Goal: Transaction & Acquisition: Book appointment/travel/reservation

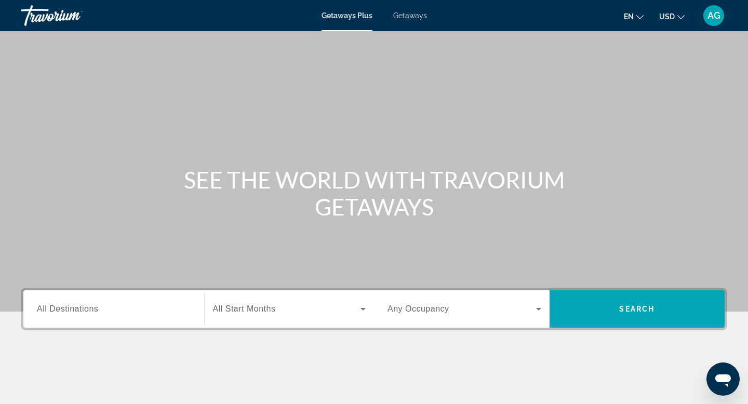
click at [103, 308] on input "Destination All Destinations" at bounding box center [114, 309] width 154 height 12
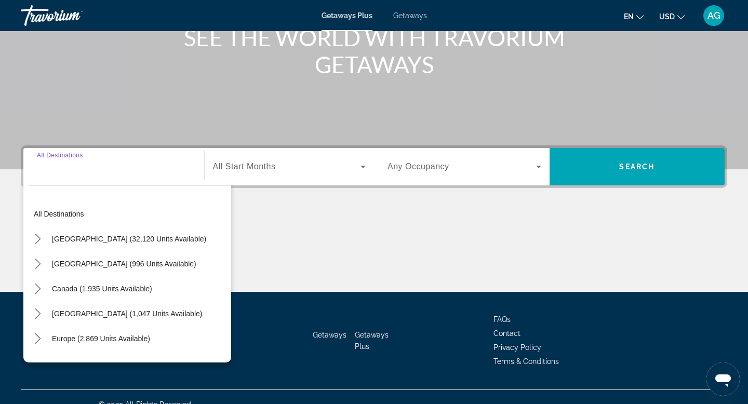
scroll to position [157, 0]
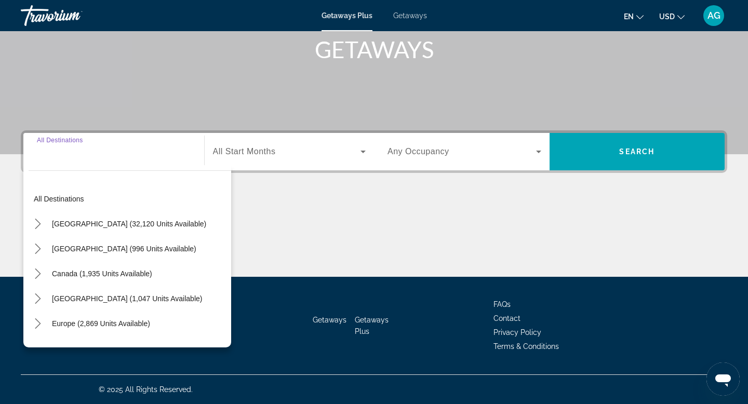
click at [415, 15] on span "Getaways" at bounding box center [410, 15] width 34 height 8
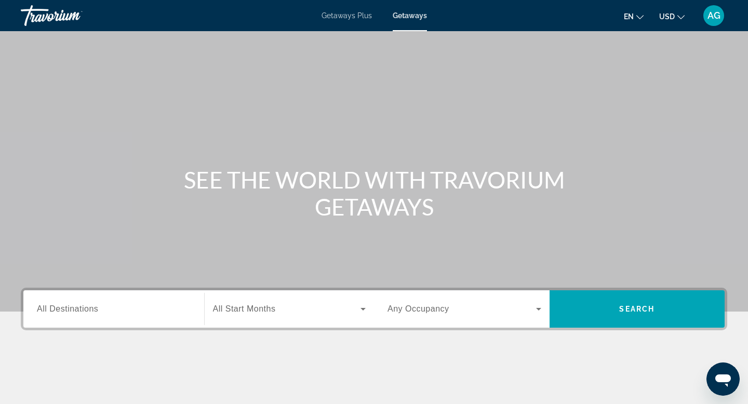
click at [69, 303] on input "Destination All Destinations" at bounding box center [114, 309] width 154 height 12
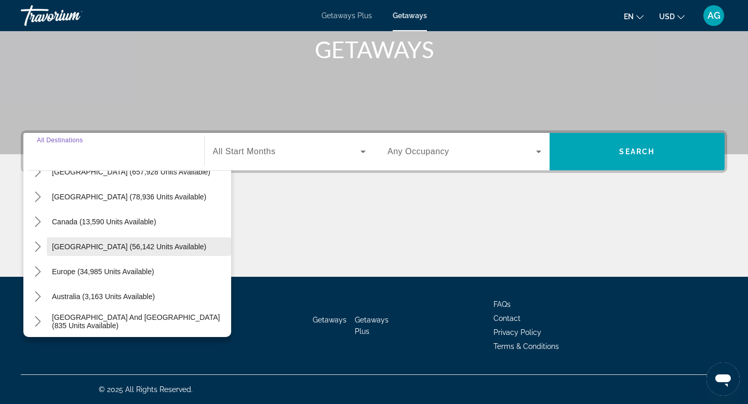
scroll to position [43, 0]
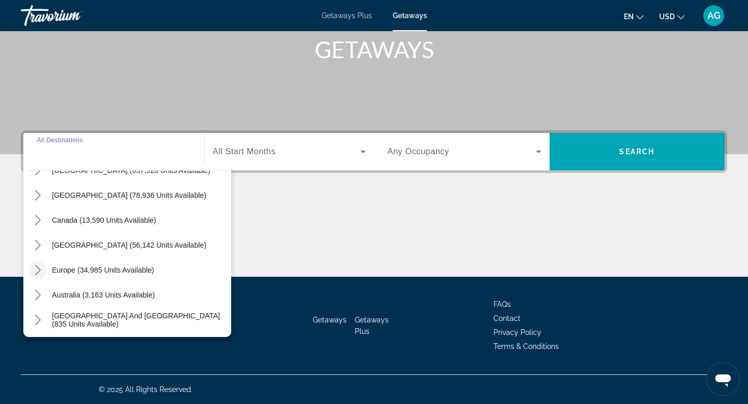
click at [39, 271] on icon "Toggle Europe (34,985 units available) submenu" at bounding box center [38, 270] width 6 height 10
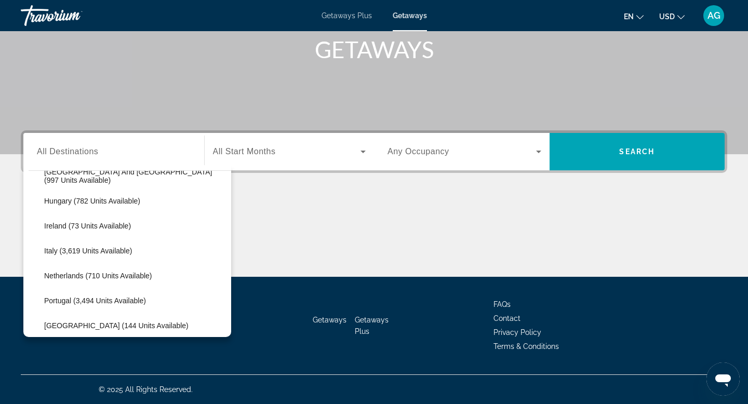
scroll to position [362, 0]
click at [102, 249] on span "Italy (3,619 units available)" at bounding box center [88, 250] width 88 height 8
type input "**********"
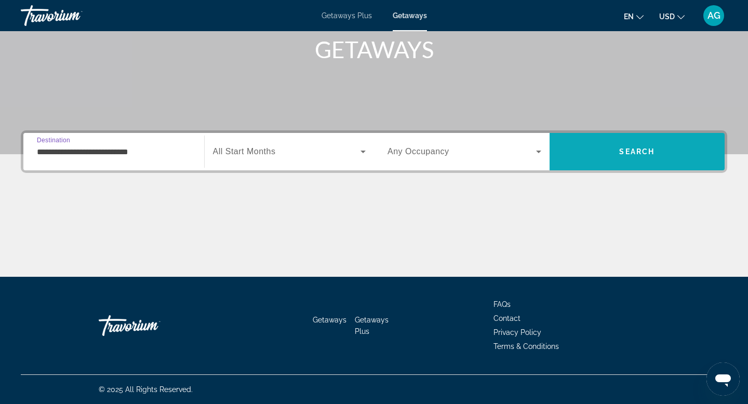
click at [640, 159] on span "Search" at bounding box center [636, 151] width 175 height 25
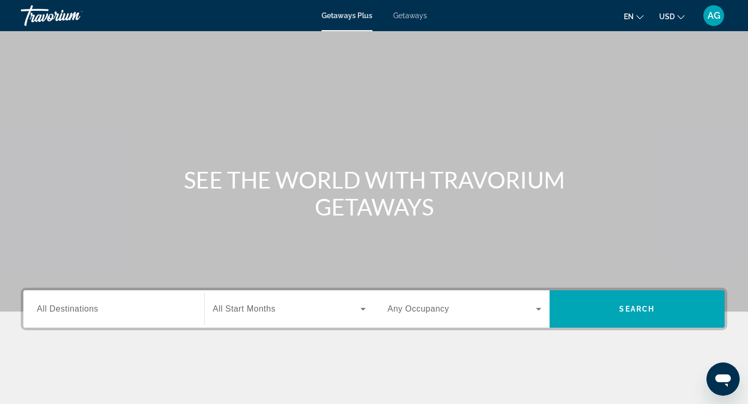
click at [408, 18] on span "Getaways" at bounding box center [410, 15] width 34 height 8
click at [130, 293] on div "Destination All Destinations" at bounding box center [114, 308] width 170 height 37
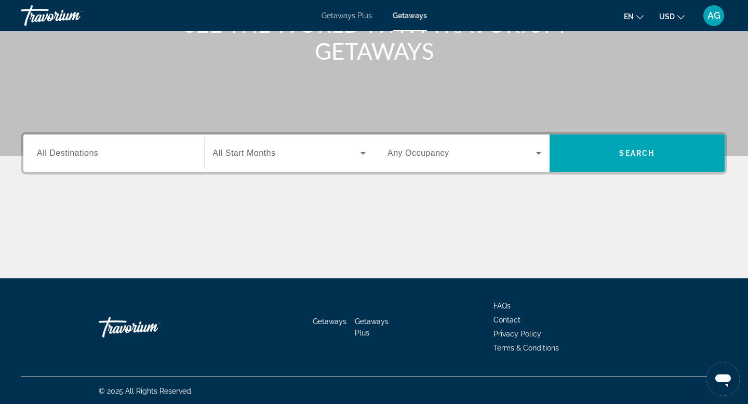
scroll to position [157, 0]
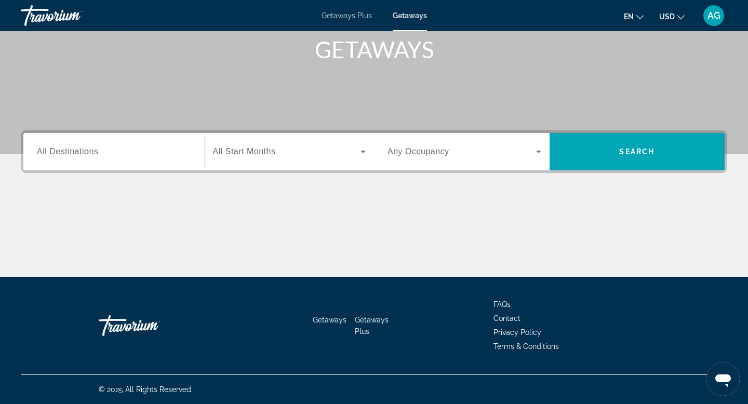
click at [118, 150] on input "Destination All Destinations" at bounding box center [114, 152] width 154 height 12
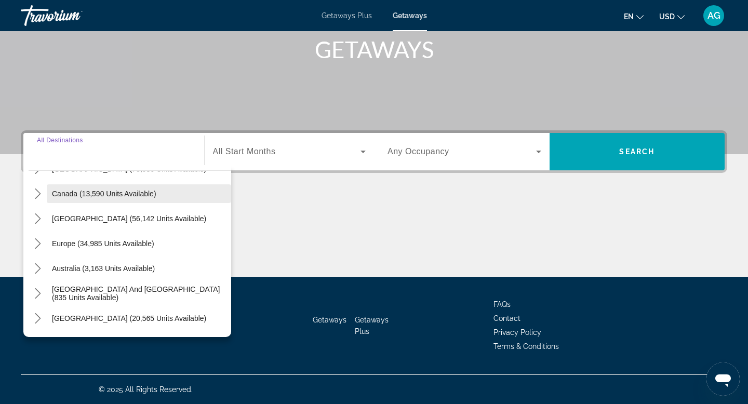
scroll to position [69, 0]
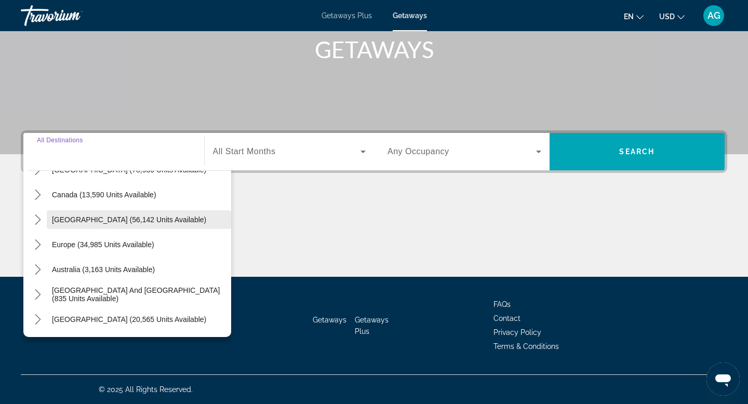
click at [76, 220] on span "[GEOGRAPHIC_DATA] (56,142 units available)" at bounding box center [129, 219] width 154 height 8
type input "**********"
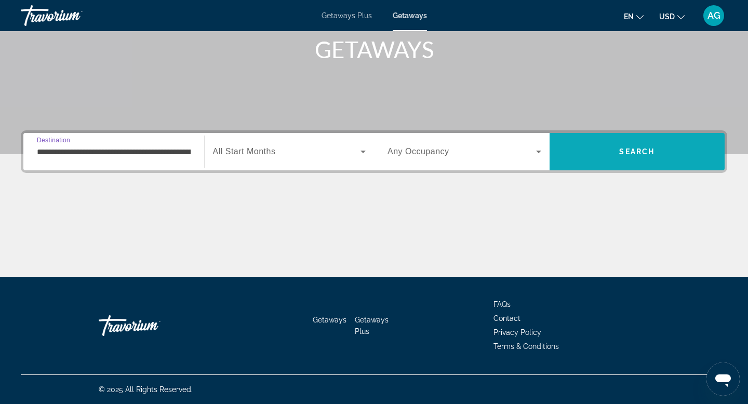
click at [643, 157] on span "Search" at bounding box center [636, 151] width 175 height 25
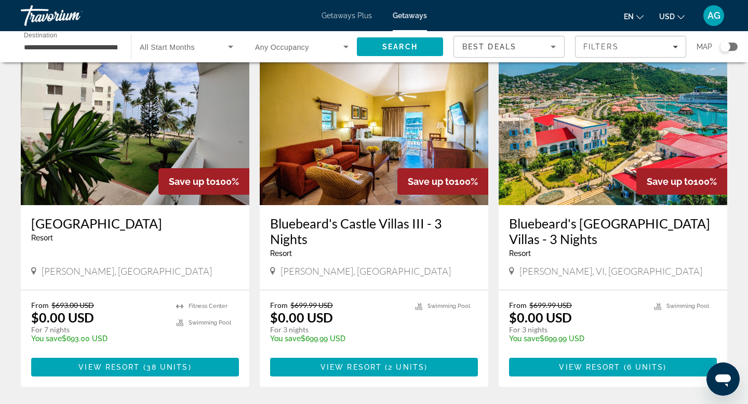
scroll to position [433, 0]
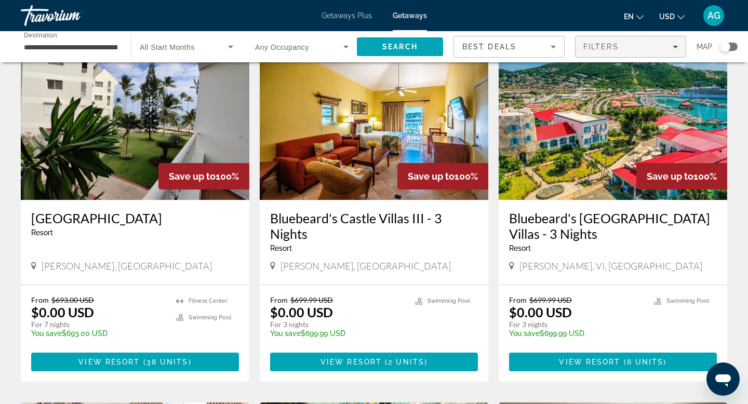
click at [674, 48] on icon "Filters" at bounding box center [674, 47] width 5 height 3
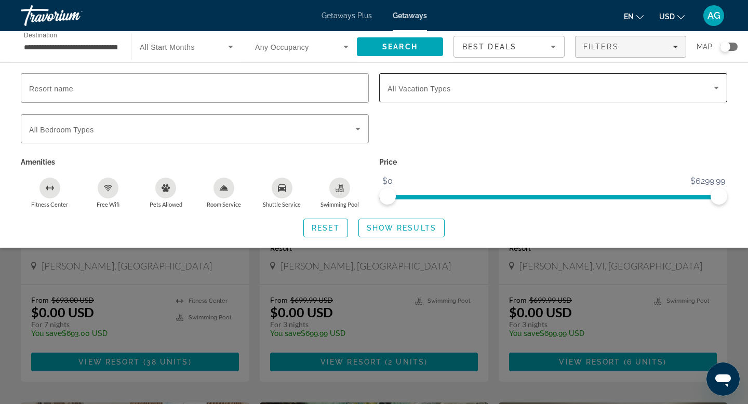
click at [583, 95] on div "Search widget" at bounding box center [552, 87] width 331 height 29
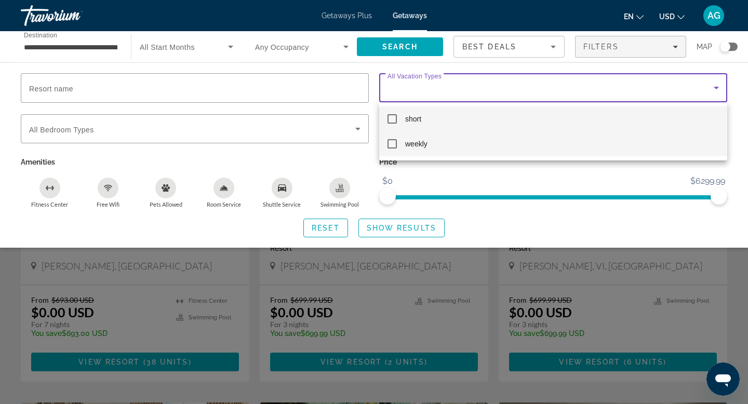
click at [394, 144] on mat-pseudo-checkbox at bounding box center [391, 143] width 9 height 9
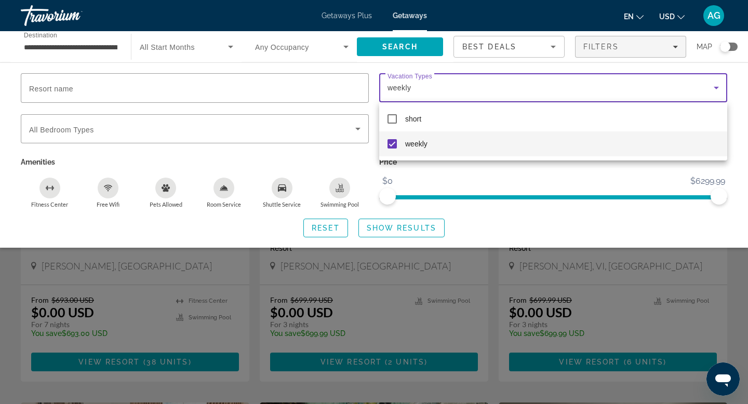
click at [390, 227] on div at bounding box center [374, 202] width 748 height 404
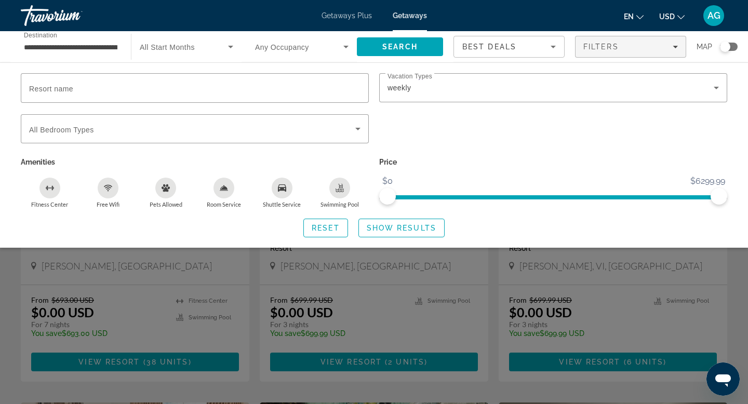
click at [390, 227] on span "Show Results" at bounding box center [401, 228] width 70 height 8
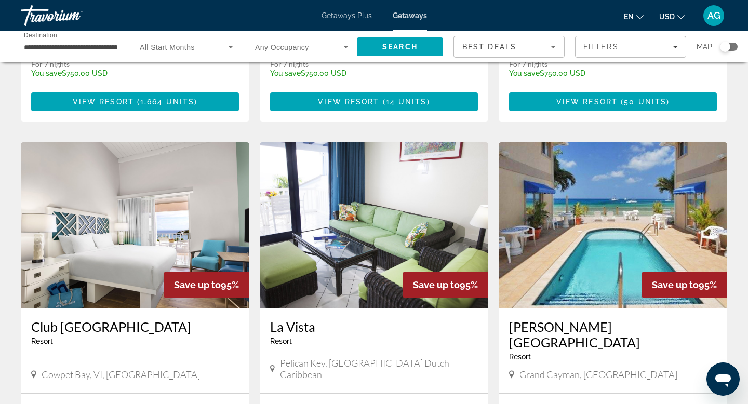
scroll to position [1060, 0]
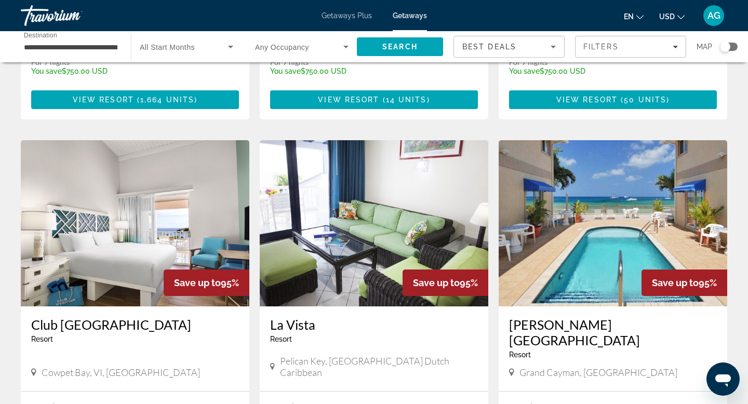
click at [367, 225] on img "Main content" at bounding box center [374, 223] width 228 height 166
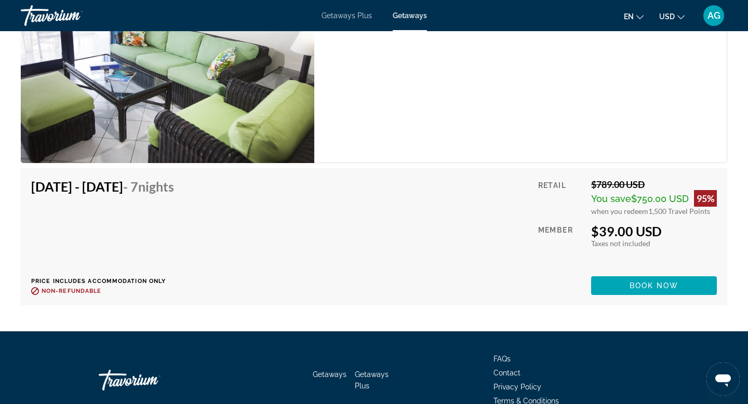
scroll to position [1944, 0]
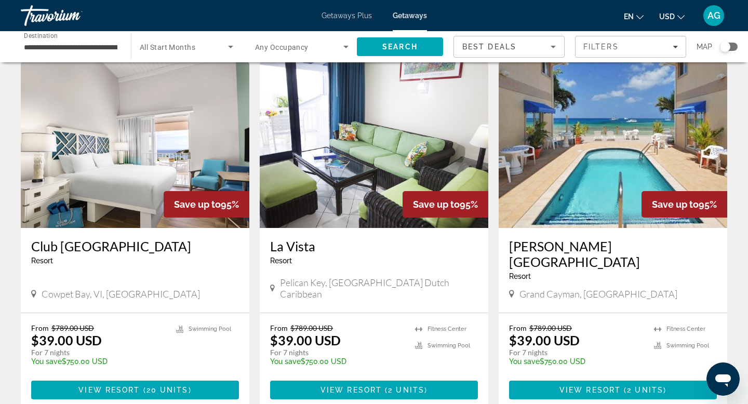
scroll to position [1134, 0]
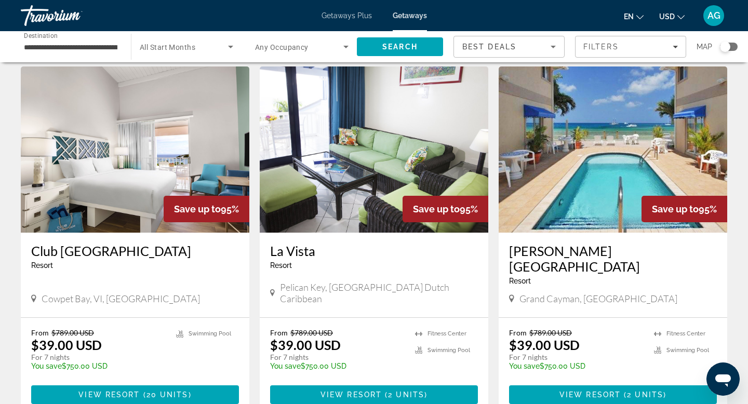
click at [116, 90] on img "Main content" at bounding box center [135, 149] width 228 height 166
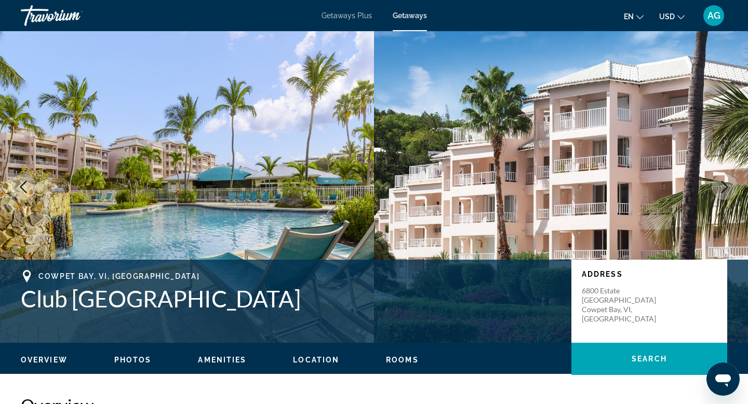
click at [723, 191] on icon "Next image" at bounding box center [724, 187] width 7 height 12
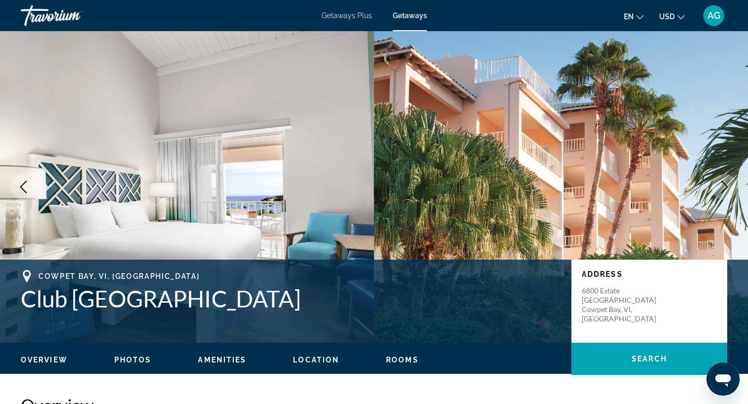
click at [723, 191] on icon "Next image" at bounding box center [724, 187] width 7 height 12
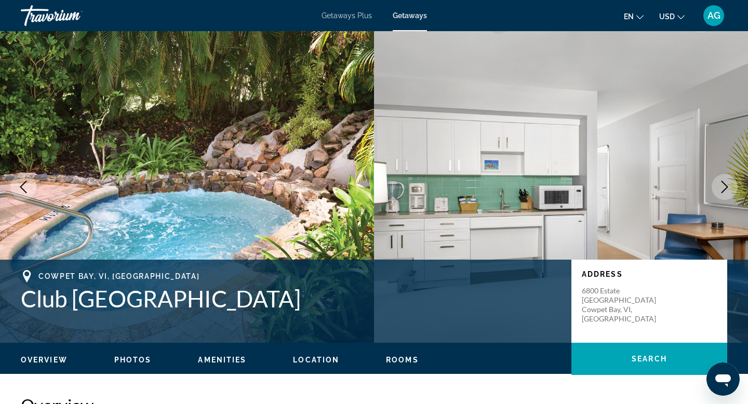
click at [723, 191] on icon "Next image" at bounding box center [724, 187] width 7 height 12
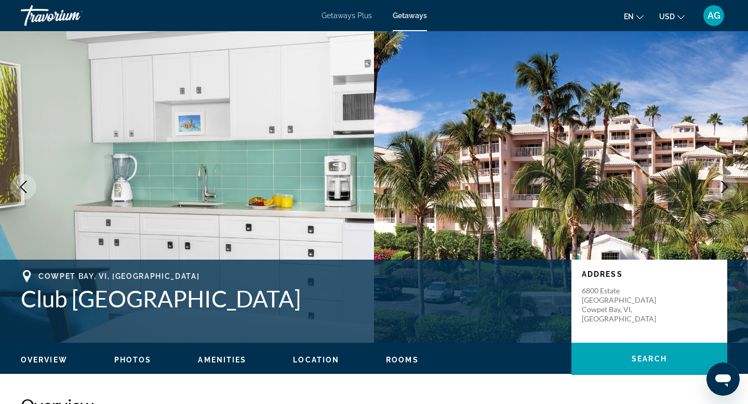
click at [723, 191] on icon "Next image" at bounding box center [724, 187] width 7 height 12
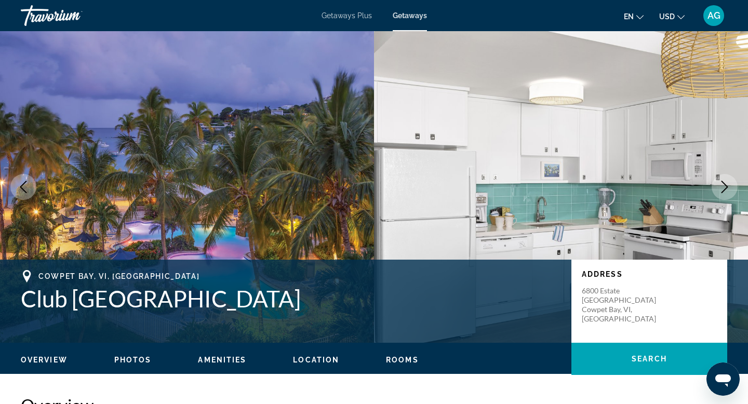
click at [723, 191] on icon "Next image" at bounding box center [724, 187] width 7 height 12
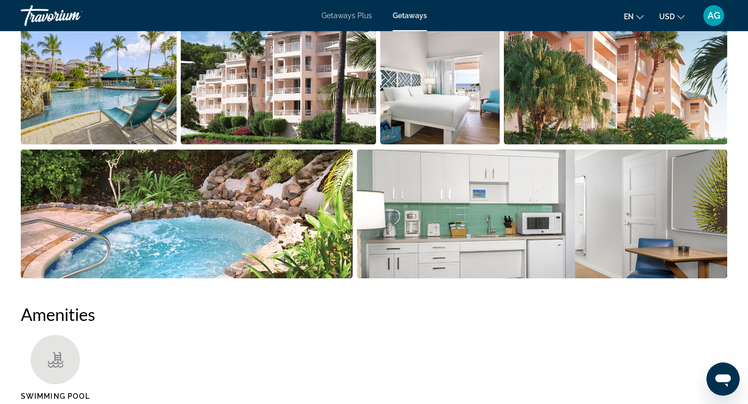
scroll to position [543, 0]
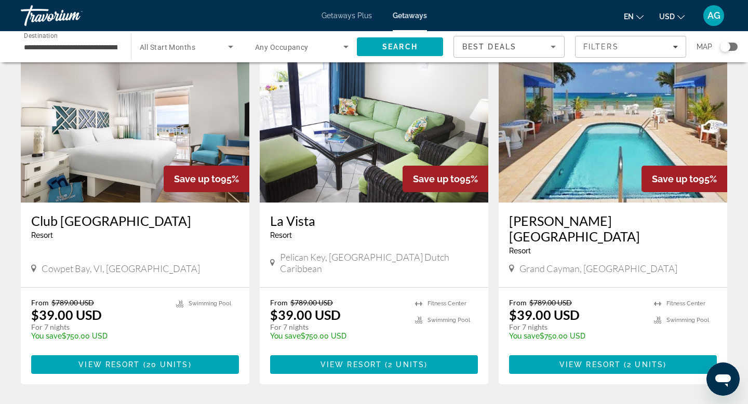
scroll to position [1165, 0]
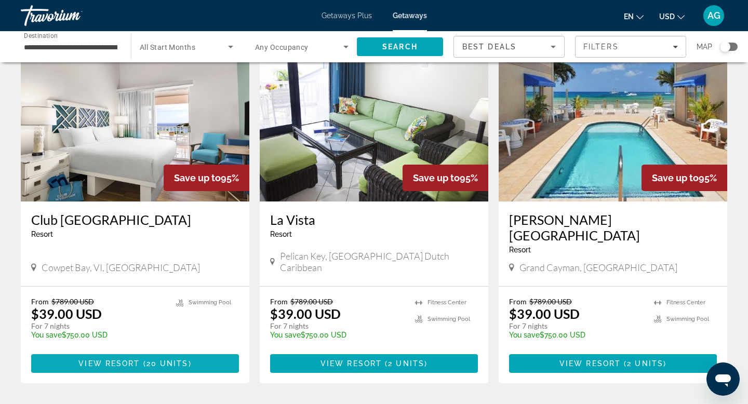
click at [154, 359] on span "20 units" at bounding box center [167, 363] width 42 height 8
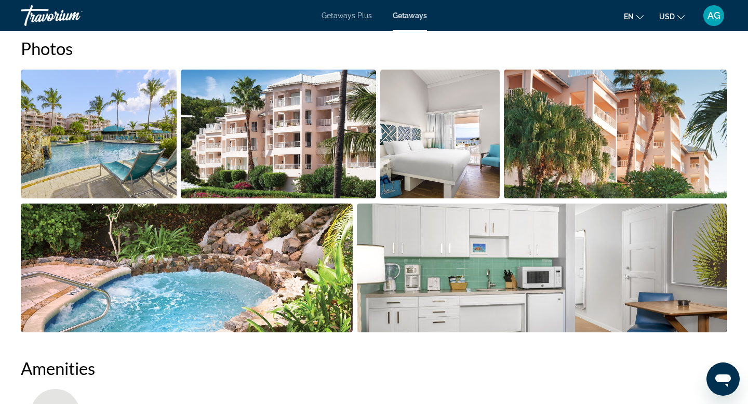
scroll to position [485, 0]
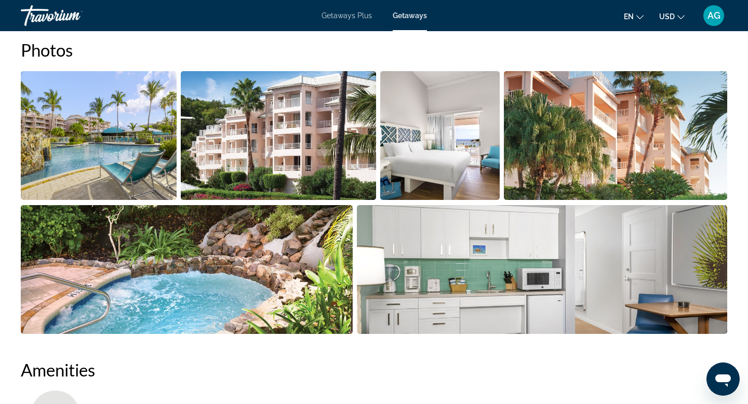
click at [466, 153] on img "Open full-screen image slider" at bounding box center [439, 135] width 119 height 129
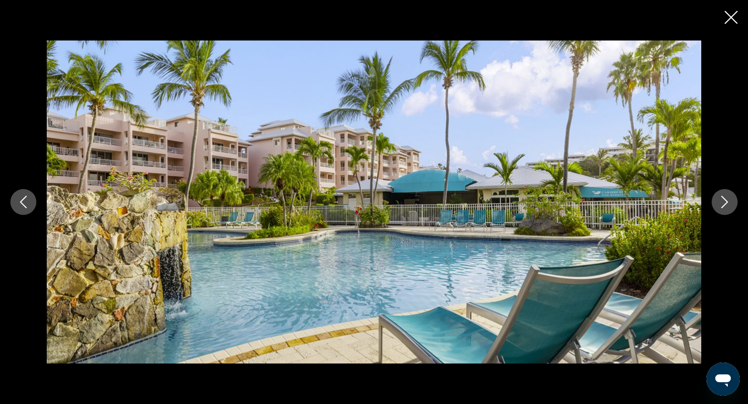
click at [723, 203] on icon "Next image" at bounding box center [724, 202] width 12 height 12
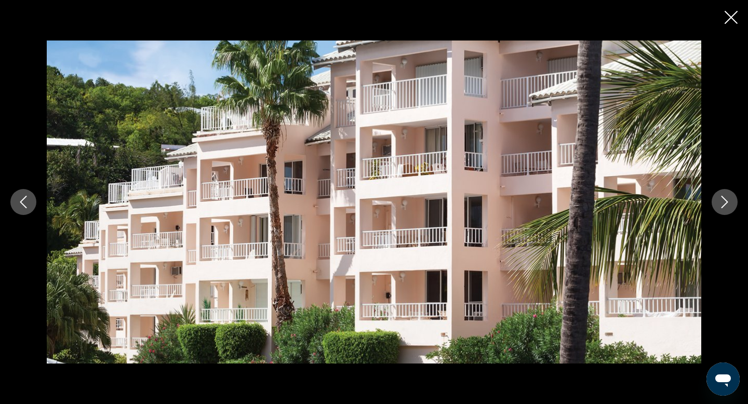
click at [723, 203] on icon "Next image" at bounding box center [724, 202] width 12 height 12
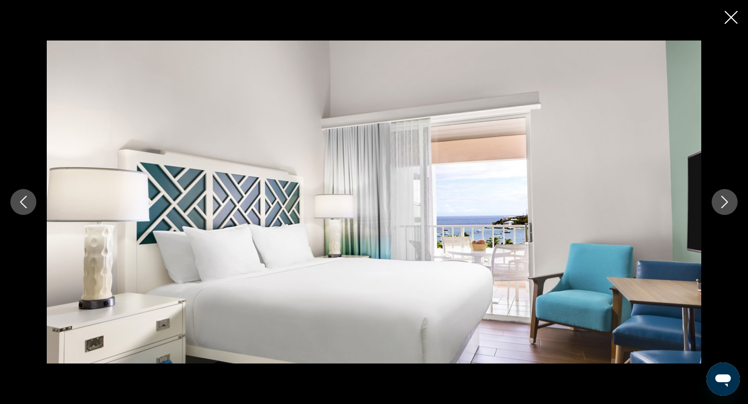
click at [723, 203] on icon "Next image" at bounding box center [724, 202] width 12 height 12
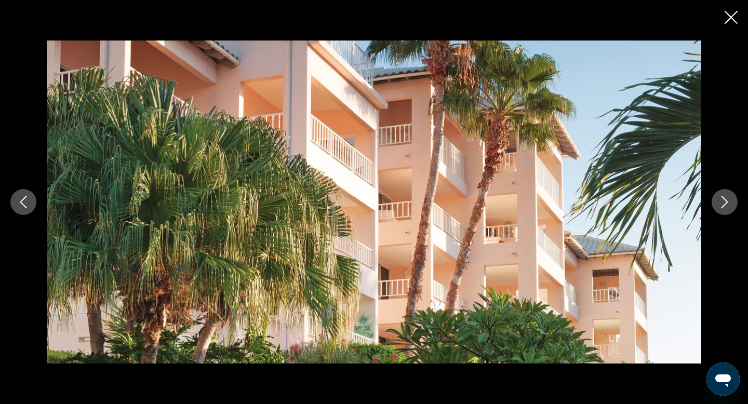
click at [31, 203] on button "Previous image" at bounding box center [23, 202] width 26 height 26
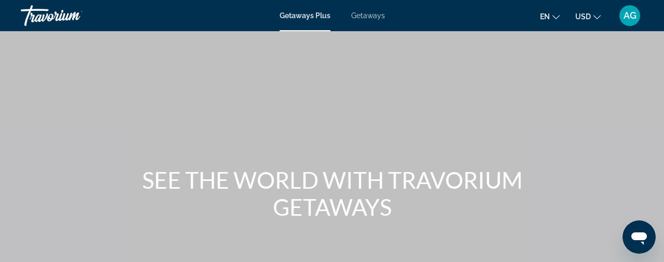
click at [373, 16] on span "Getaways" at bounding box center [368, 15] width 34 height 8
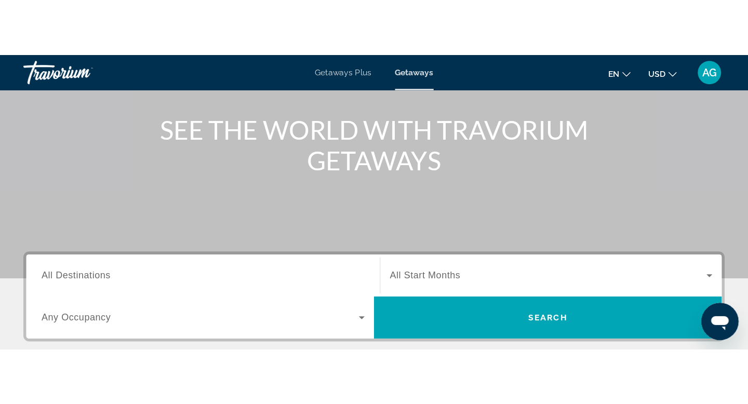
scroll to position [94, 0]
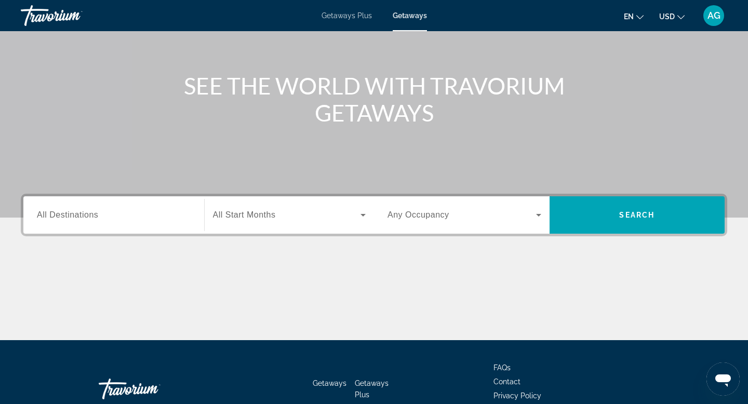
click at [83, 220] on div "Destination All Destinations" at bounding box center [114, 215] width 154 height 30
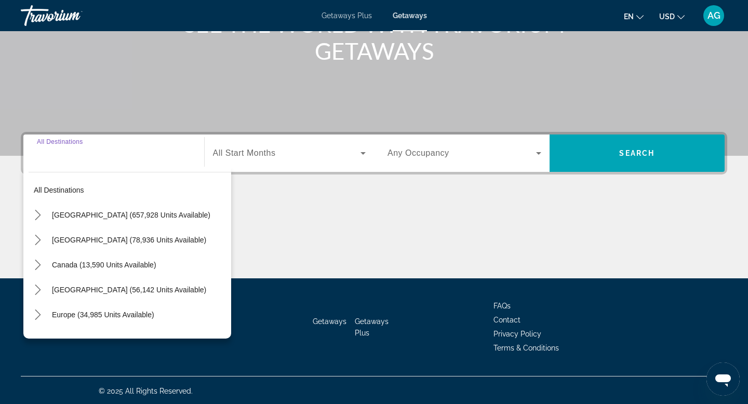
scroll to position [157, 0]
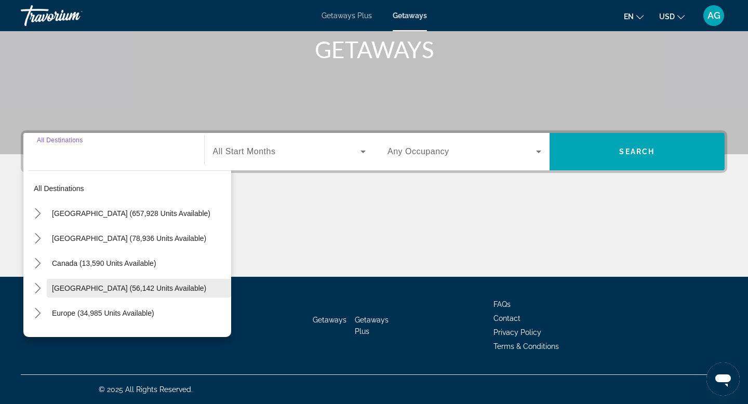
click at [72, 261] on span "[GEOGRAPHIC_DATA] (56,142 units available)" at bounding box center [129, 288] width 154 height 8
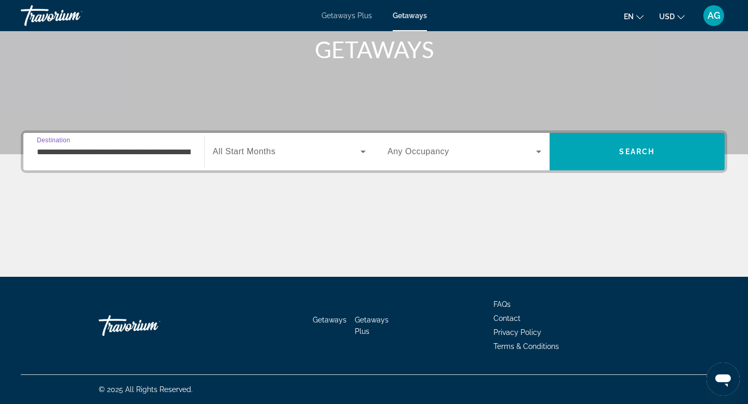
click at [156, 156] on input "**********" at bounding box center [114, 152] width 154 height 12
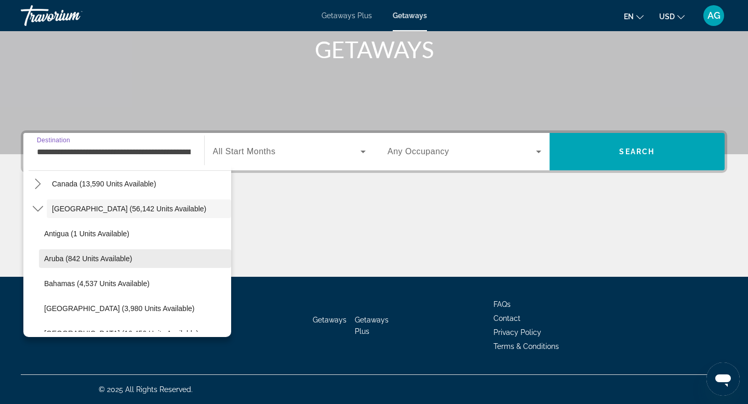
scroll to position [80, 0]
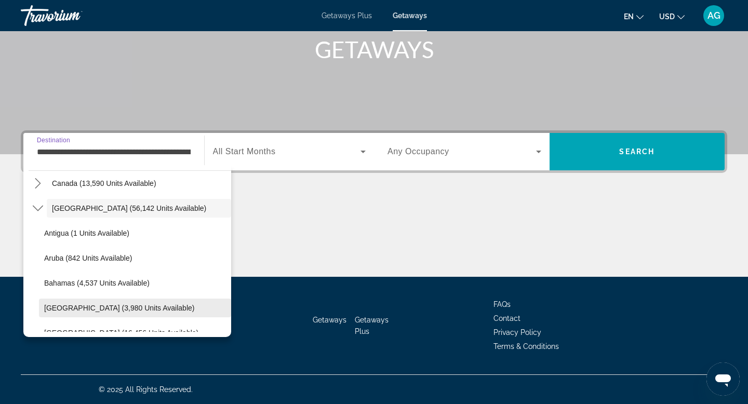
click at [57, 261] on span "[GEOGRAPHIC_DATA] (3,980 units available)" at bounding box center [119, 308] width 150 height 8
type input "**********"
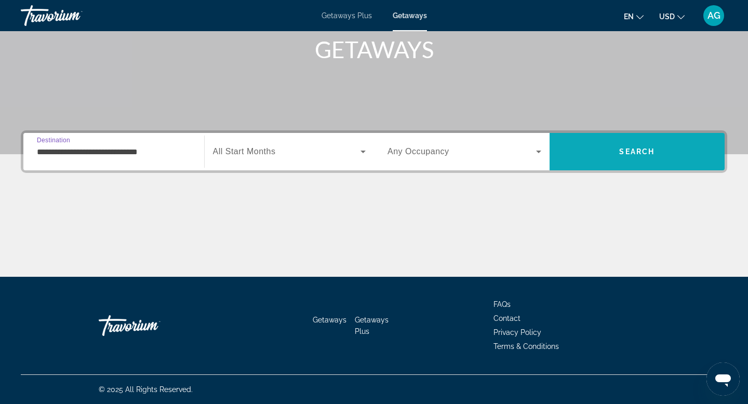
click at [625, 153] on span "Search" at bounding box center [636, 151] width 35 height 8
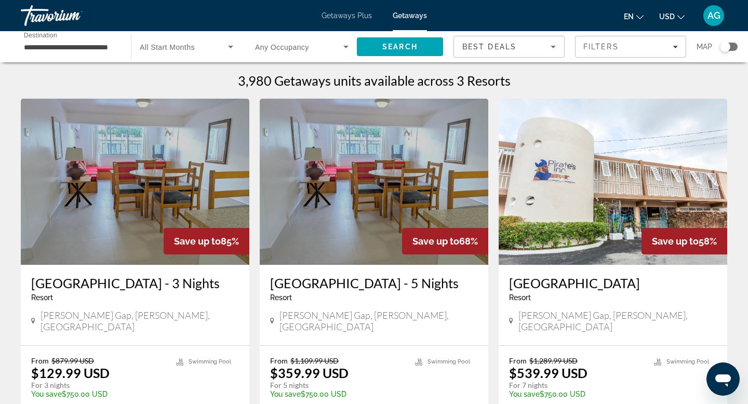
click at [128, 225] on img "Main content" at bounding box center [135, 182] width 228 height 166
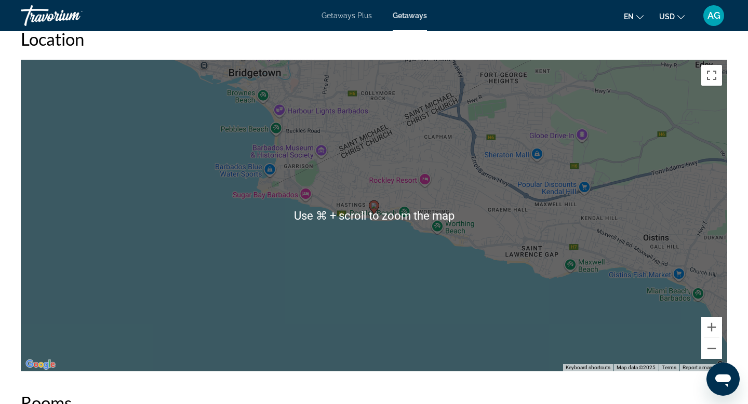
scroll to position [1119, 0]
